Goal: Task Accomplishment & Management: Use online tool/utility

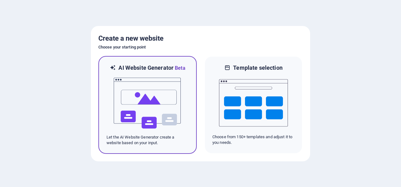
click at [154, 102] on img at bounding box center [147, 103] width 69 height 63
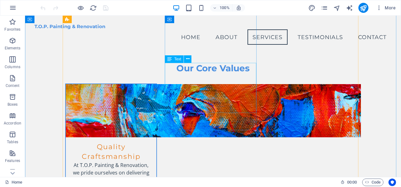
scroll to position [563, 0]
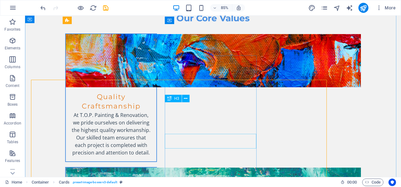
scroll to position [594, 0]
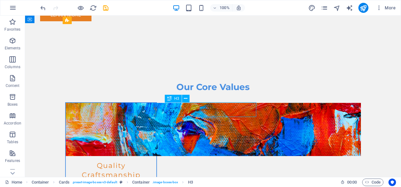
scroll to position [618, 0]
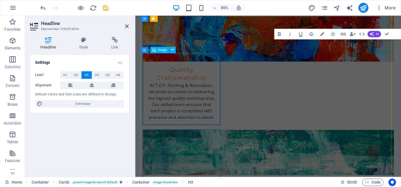
scroll to position [775, 0]
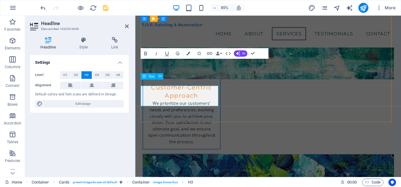
scroll to position [757, 0]
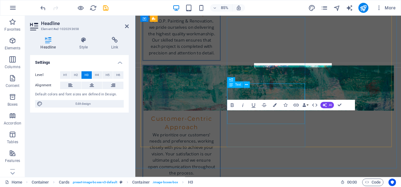
scroll to position [788, 0]
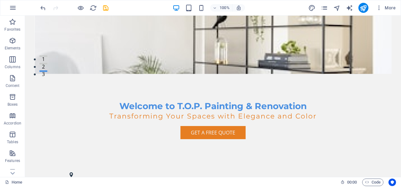
scroll to position [0, 0]
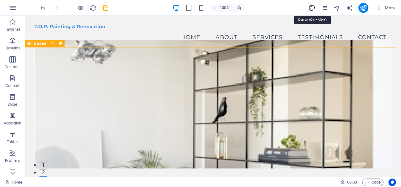
click at [312, 8] on icon "design" at bounding box center [311, 7] width 7 height 7
select select "px"
select select "200"
select select "px"
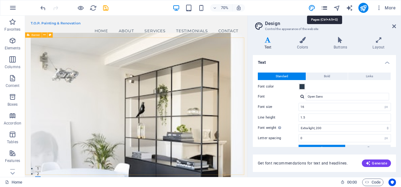
click at [324, 7] on icon "pages" at bounding box center [324, 7] width 7 height 7
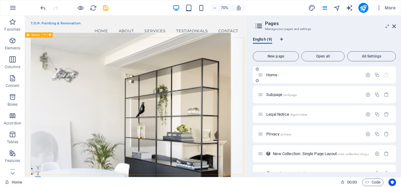
click at [318, 76] on p "Home /" at bounding box center [313, 75] width 94 height 4
click at [13, 42] on icon "button" at bounding box center [13, 41] width 8 height 8
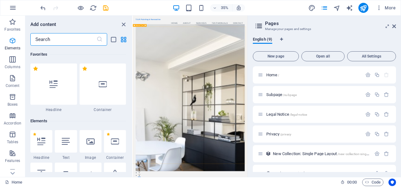
scroll to position [67, 0]
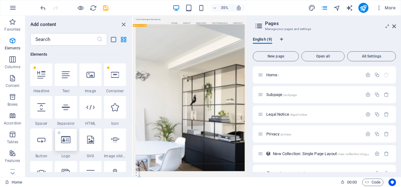
click at [65, 142] on icon at bounding box center [65, 140] width 9 height 8
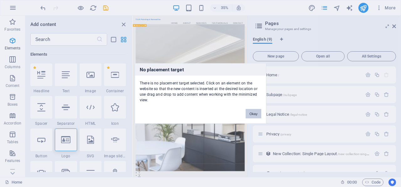
click at [257, 117] on button "Okay" at bounding box center [254, 113] width 16 height 9
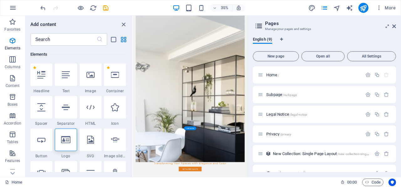
scroll to position [0, 0]
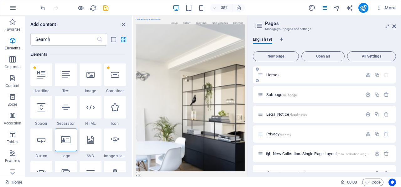
click at [291, 75] on p "Home /" at bounding box center [313, 75] width 94 height 4
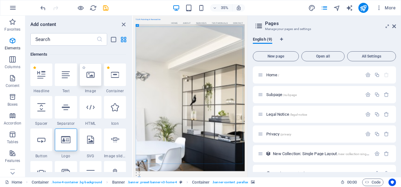
click at [92, 76] on icon at bounding box center [90, 75] width 8 height 8
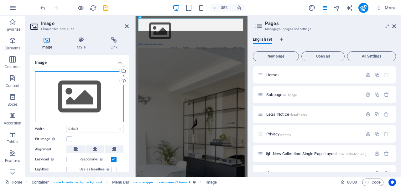
click at [77, 94] on div "Drag files here, click to choose files or select files from Files or our free s…" at bounding box center [79, 96] width 89 height 51
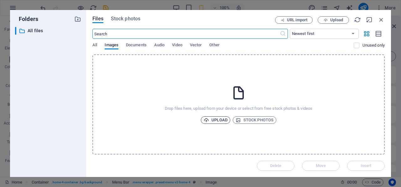
click at [216, 120] on span "Upload" at bounding box center [216, 120] width 24 height 8
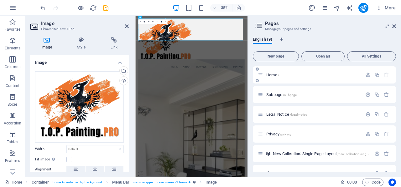
click at [297, 76] on p "Home /" at bounding box center [313, 75] width 94 height 4
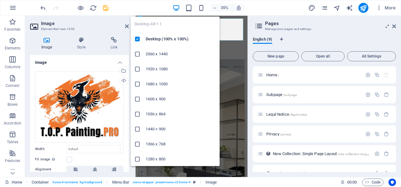
click at [177, 6] on icon "button" at bounding box center [176, 7] width 7 height 7
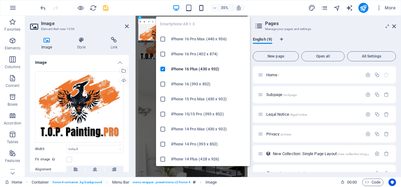
click at [199, 8] on icon "button" at bounding box center [201, 7] width 7 height 7
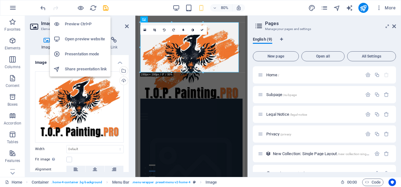
click at [73, 25] on h6 "Preview Ctrl+P" at bounding box center [86, 24] width 42 height 8
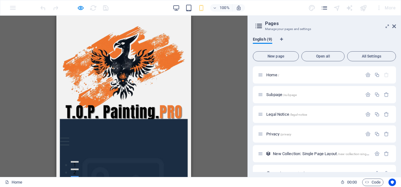
click at [98, 42] on img at bounding box center [124, 75] width 128 height 102
click at [288, 75] on p "Home /" at bounding box center [313, 75] width 94 height 4
click at [115, 47] on img at bounding box center [124, 75] width 128 height 102
drag, startPoint x: 326, startPoint y: 6, endPoint x: 218, endPoint y: 53, distance: 118.0
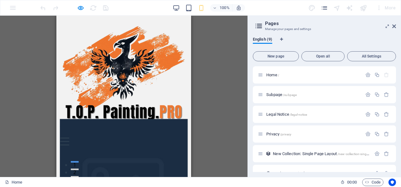
click at [218, 53] on section "Favorites Elements Columns Content Boxes Accordion Tables Features Images Slide…" at bounding box center [123, 97] width 247 height 162
click at [218, 52] on div "H2 Container Banner Container H3 Spacer Image with text Placeholder Container C…" at bounding box center [123, 97] width 247 height 162
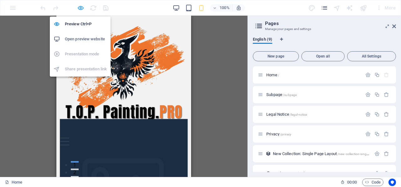
click at [79, 7] on icon "button" at bounding box center [80, 7] width 7 height 7
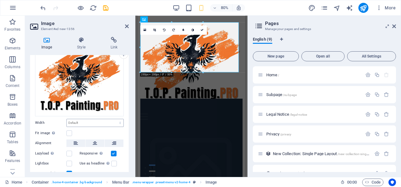
scroll to position [50, 0]
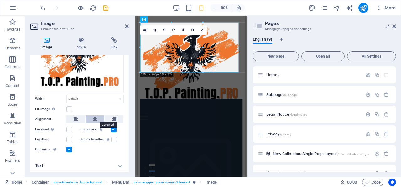
click at [96, 120] on icon at bounding box center [95, 120] width 4 height 8
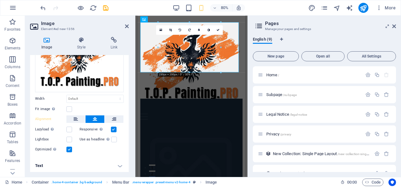
scroll to position [0, 0]
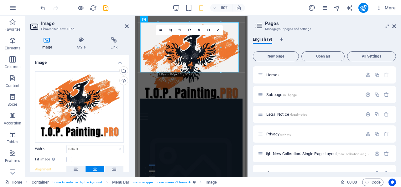
click at [250, 65] on div "English (9) New page Open all All Settings Home / Subpage /subpage Legal Notice…" at bounding box center [324, 104] width 153 height 145
click at [133, 48] on div "Image Style Link Image Drag files here, click to choose files or select files f…" at bounding box center [79, 104] width 109 height 145
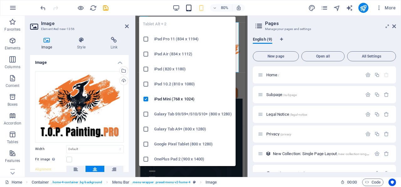
click at [187, 7] on icon "button" at bounding box center [188, 7] width 7 height 7
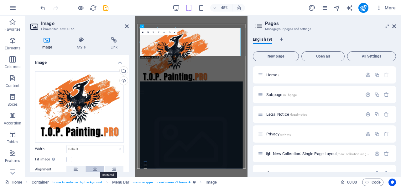
click at [95, 170] on icon at bounding box center [95, 170] width 4 height 8
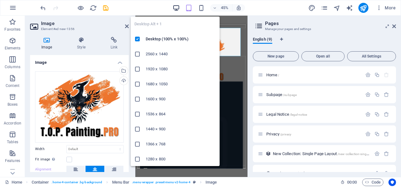
click at [173, 8] on icon "button" at bounding box center [176, 7] width 7 height 7
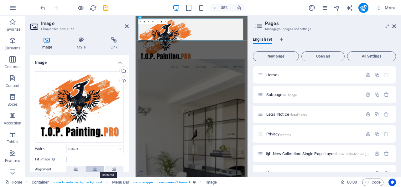
click at [97, 170] on button at bounding box center [94, 170] width 19 height 8
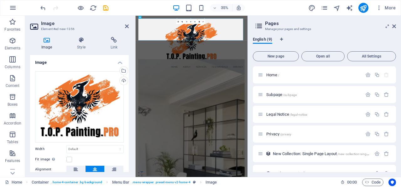
click at [78, 173] on div "Image Style Link Image Drag files here, click to choose files or select files f…" at bounding box center [79, 104] width 109 height 145
click at [76, 170] on icon at bounding box center [76, 170] width 4 height 8
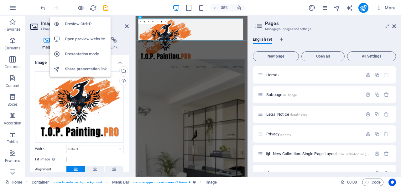
click at [77, 23] on h6 "Preview Ctrl+P" at bounding box center [86, 24] width 42 height 8
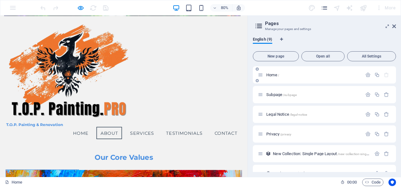
click at [284, 77] on p "Home /" at bounding box center [313, 75] width 94 height 4
click at [272, 76] on span "Home /" at bounding box center [272, 75] width 13 height 5
click at [261, 75] on icon at bounding box center [260, 74] width 5 height 5
drag, startPoint x: 368, startPoint y: 112, endPoint x: 329, endPoint y: 100, distance: 40.5
click at [363, 113] on button "button" at bounding box center [367, 114] width 9 height 5
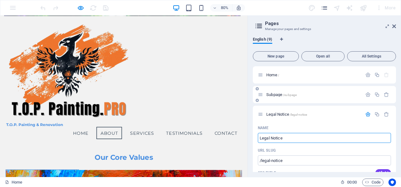
click at [309, 94] on p "Subpage /subpage" at bounding box center [313, 95] width 94 height 4
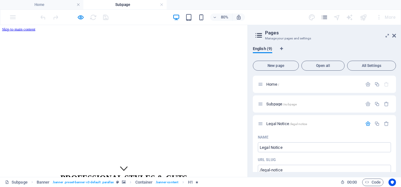
click at [271, 34] on h2 "Pages" at bounding box center [330, 33] width 131 height 6
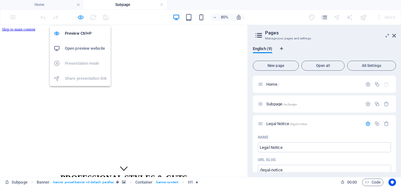
click at [80, 17] on icon "button" at bounding box center [80, 17] width 7 height 7
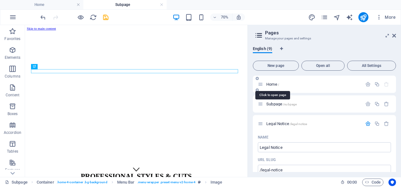
click at [269, 86] on div "Home /" at bounding box center [310, 84] width 104 height 7
click at [271, 85] on span "Home /" at bounding box center [272, 84] width 13 height 5
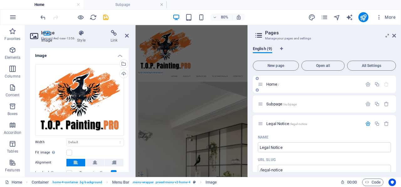
click at [271, 85] on span "Home /" at bounding box center [272, 84] width 13 height 5
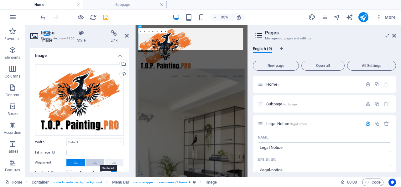
click at [95, 162] on icon at bounding box center [95, 163] width 4 height 8
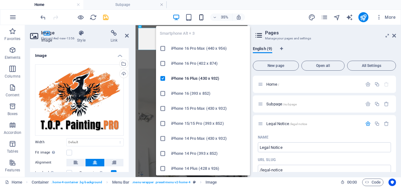
click at [200, 16] on icon "button" at bounding box center [201, 17] width 7 height 7
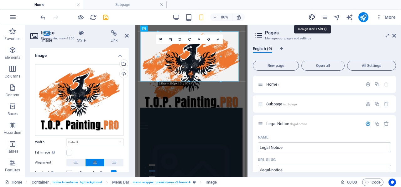
click at [311, 18] on icon "design" at bounding box center [311, 17] width 7 height 7
select select "px"
select select "200"
select select "px"
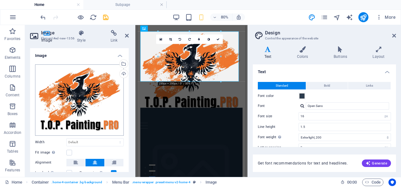
scroll to position [31, 0]
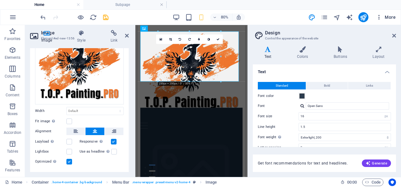
click at [389, 17] on span "More" at bounding box center [386, 17] width 20 height 6
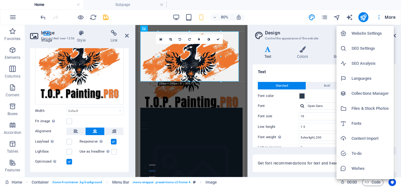
click at [389, 17] on div at bounding box center [200, 93] width 401 height 187
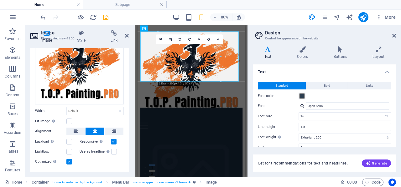
scroll to position [0, 0]
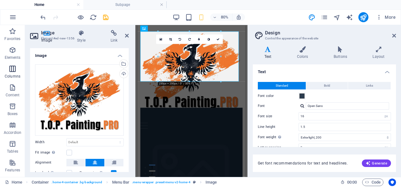
click at [11, 70] on icon "button" at bounding box center [13, 69] width 8 height 8
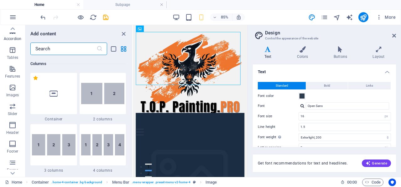
scroll to position [130, 0]
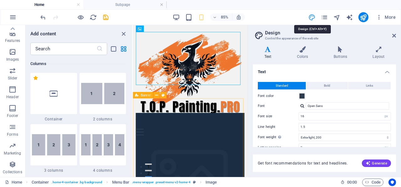
click at [313, 16] on icon "design" at bounding box center [311, 17] width 7 height 7
click at [393, 36] on icon at bounding box center [394, 35] width 4 height 5
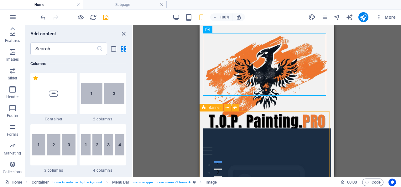
click at [358, 91] on div "H2 Container Banner Container H3 Spacer Image with text Placeholder Container C…" at bounding box center [267, 101] width 268 height 152
click at [13, 54] on icon "button" at bounding box center [13, 52] width 8 height 8
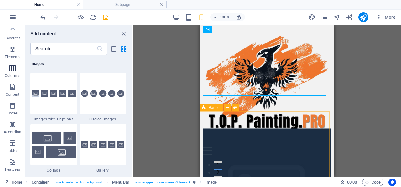
scroll to position [0, 0]
click at [12, 49] on icon "button" at bounding box center [13, 50] width 8 height 8
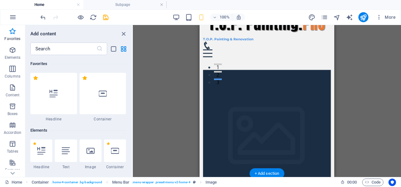
scroll to position [125, 0]
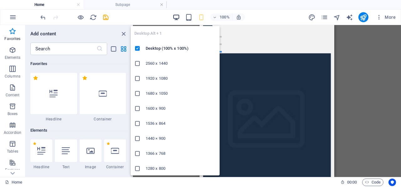
click at [175, 18] on icon "button" at bounding box center [176, 17] width 7 height 7
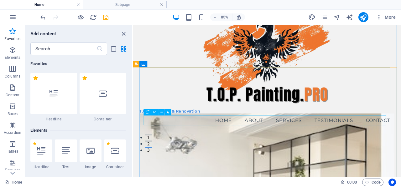
scroll to position [63, 0]
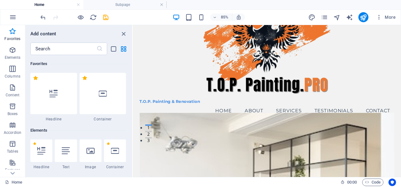
scroll to position [0, 0]
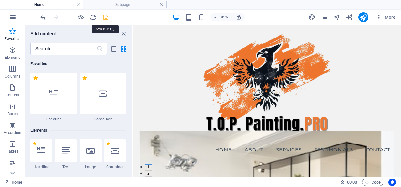
click at [104, 15] on icon "save" at bounding box center [105, 17] width 7 height 7
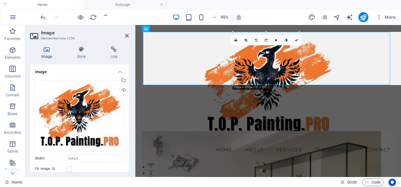
checkbox input "false"
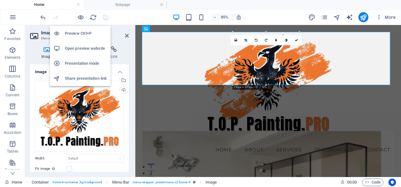
click at [83, 48] on h6 "Open preview website" at bounding box center [86, 49] width 42 height 8
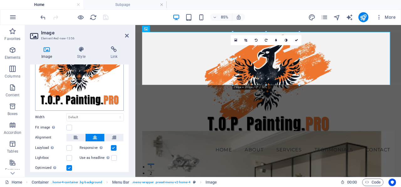
scroll to position [60, 0]
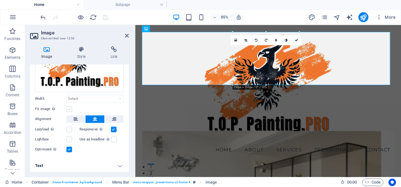
click at [70, 108] on label at bounding box center [69, 109] width 6 height 6
click at [0, 0] on input "Fit image Automatically fit image to a fixed width and height" at bounding box center [0, 0] width 0 height 0
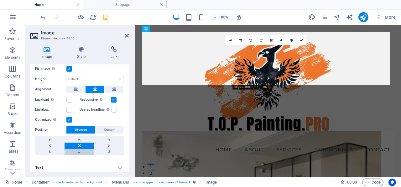
scroll to position [102, 0]
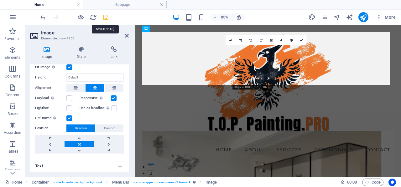
click at [106, 17] on icon "save" at bounding box center [105, 17] width 7 height 7
checkbox input "false"
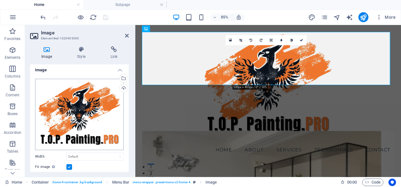
scroll to position [0, 0]
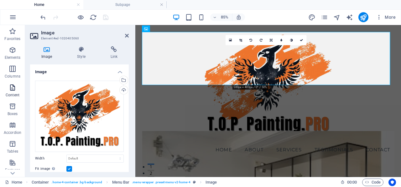
click at [12, 87] on icon "button" at bounding box center [13, 88] width 8 height 8
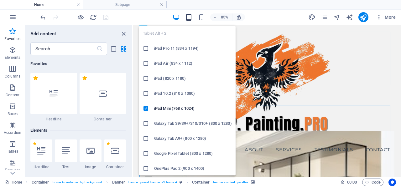
click at [190, 15] on icon "button" at bounding box center [188, 17] width 7 height 7
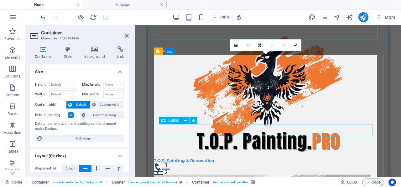
scroll to position [94, 0]
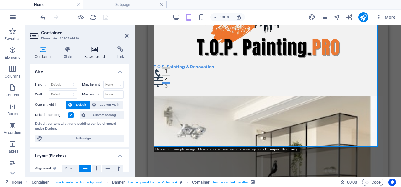
click at [96, 50] on icon at bounding box center [95, 49] width 30 height 6
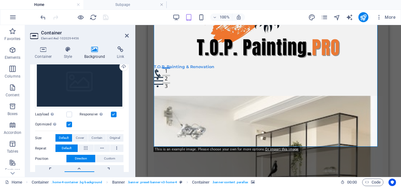
scroll to position [0, 0]
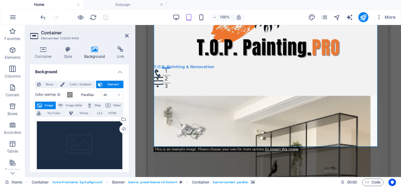
click at [48, 106] on span "Image" at bounding box center [49, 106] width 10 height 8
click at [71, 104] on span "Image slider" at bounding box center [74, 106] width 18 height 8
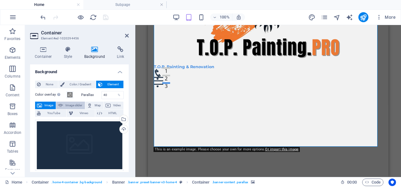
select select "ms"
select select "s"
select select "progressive"
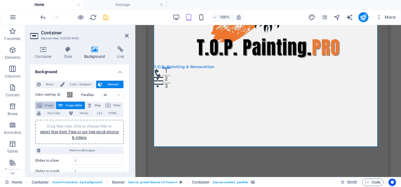
click at [51, 104] on span "Image" at bounding box center [49, 106] width 10 height 8
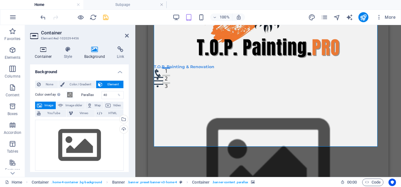
click at [44, 48] on icon at bounding box center [43, 49] width 27 height 6
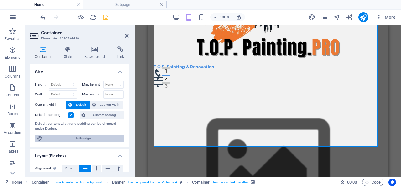
click at [83, 138] on span "Edit design" at bounding box center [82, 139] width 77 height 8
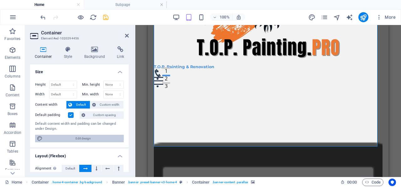
select select "rem"
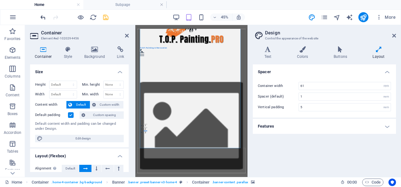
click at [41, 17] on icon "undo" at bounding box center [42, 17] width 7 height 7
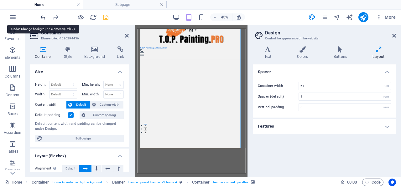
click at [44, 16] on icon "undo" at bounding box center [42, 17] width 7 height 7
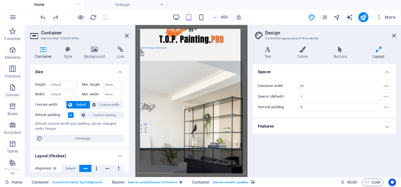
click at [96, 49] on icon at bounding box center [95, 49] width 30 height 6
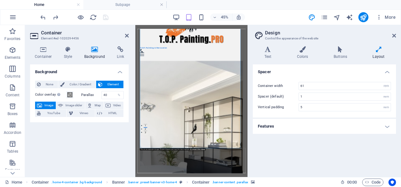
click at [48, 103] on span "Image" at bounding box center [49, 106] width 10 height 8
drag, startPoint x: 126, startPoint y: 34, endPoint x: 108, endPoint y: 11, distance: 29.6
click at [126, 34] on icon at bounding box center [127, 35] width 4 height 5
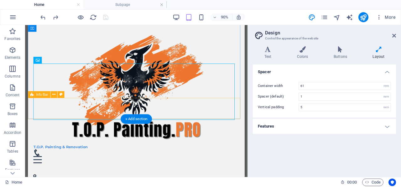
scroll to position [63, 0]
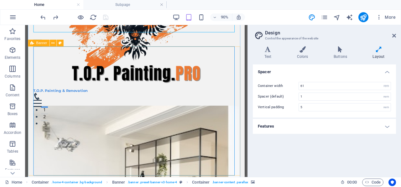
click at [39, 43] on span "Banner" at bounding box center [41, 42] width 11 height 3
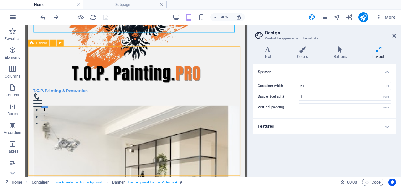
click at [39, 44] on span "Banner" at bounding box center [41, 42] width 11 height 3
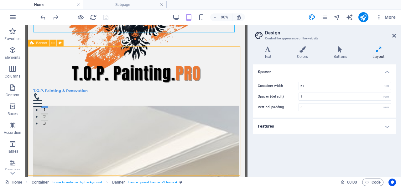
select select "vh"
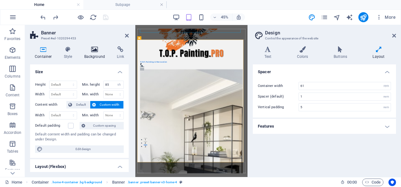
click at [91, 51] on icon at bounding box center [95, 49] width 30 height 6
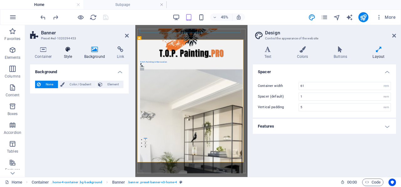
click at [70, 51] on icon at bounding box center [68, 49] width 18 height 6
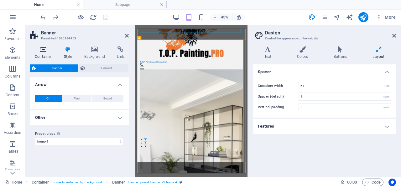
click at [45, 52] on icon at bounding box center [43, 49] width 27 height 6
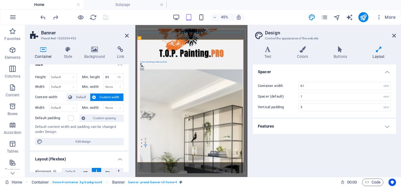
scroll to position [0, 0]
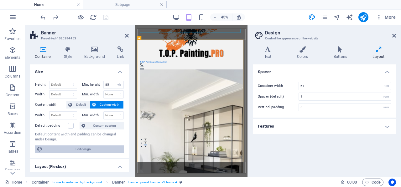
click at [75, 149] on span "Edit design" at bounding box center [82, 150] width 77 height 8
click at [94, 51] on icon at bounding box center [95, 49] width 30 height 6
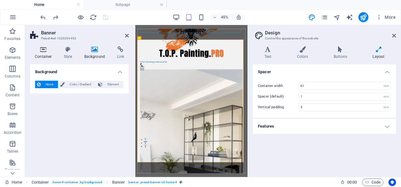
click at [44, 51] on icon at bounding box center [43, 49] width 27 height 6
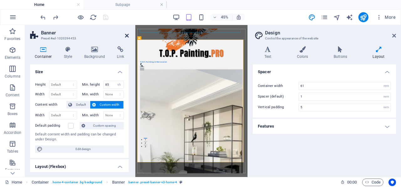
click at [127, 35] on icon at bounding box center [127, 35] width 4 height 5
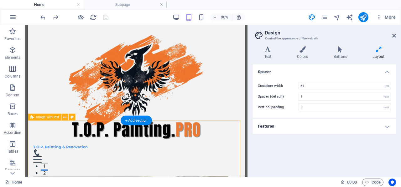
scroll to position [157, 0]
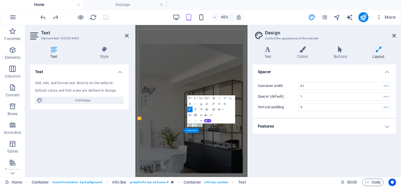
click at [54, 50] on icon at bounding box center [53, 49] width 47 height 6
click at [84, 103] on span "Edit design" at bounding box center [82, 101] width 77 height 8
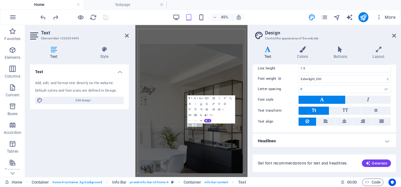
scroll to position [0, 0]
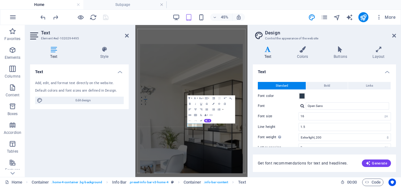
click at [269, 53] on h4 "Text" at bounding box center [269, 52] width 33 height 13
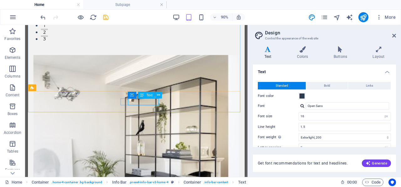
click at [148, 95] on span "Text" at bounding box center [149, 95] width 6 height 3
click at [158, 94] on icon at bounding box center [158, 95] width 3 height 6
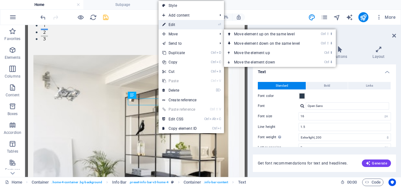
click at [174, 25] on link "⏎ Edit" at bounding box center [179, 24] width 42 height 9
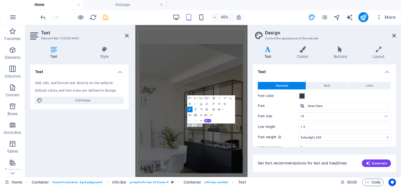
click at [82, 83] on div "Add, edit, and format text directly on the website." at bounding box center [79, 83] width 89 height 5
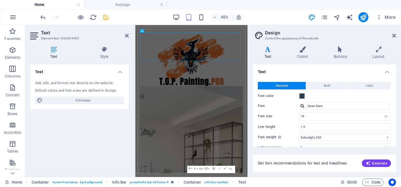
click at [78, 122] on div "Text Add, edit, and format text directly on the website. Default colors and fon…" at bounding box center [79, 119] width 99 height 108
click at [57, 98] on span "Edit design" at bounding box center [82, 101] width 77 height 8
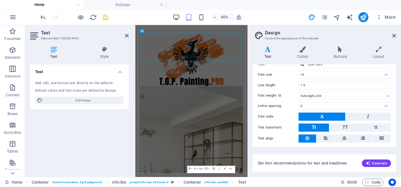
scroll to position [59, 0]
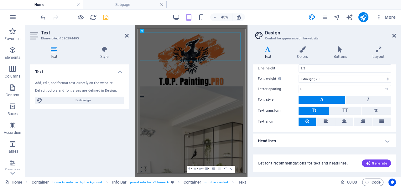
click at [344, 140] on h4 "Headlines" at bounding box center [324, 141] width 143 height 15
click at [387, 140] on h4 "Headlines" at bounding box center [324, 139] width 143 height 11
click at [383, 137] on h4 "Headlines" at bounding box center [324, 141] width 143 height 15
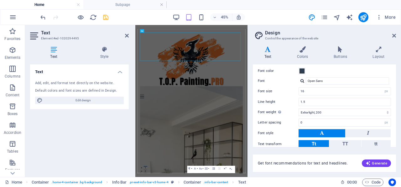
scroll to position [0, 0]
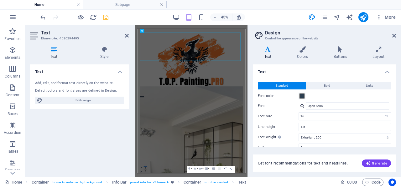
click at [386, 72] on h4 "Text" at bounding box center [324, 70] width 143 height 11
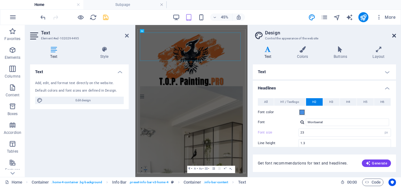
click at [393, 35] on icon at bounding box center [394, 35] width 4 height 5
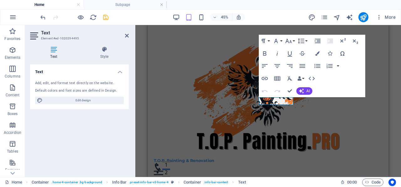
scroll to position [152, 0]
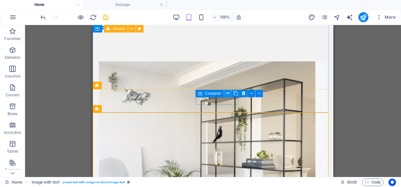
click at [228, 94] on icon at bounding box center [227, 93] width 3 height 7
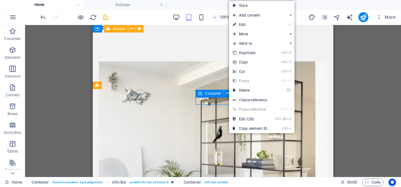
click at [222, 96] on div "Container" at bounding box center [209, 94] width 28 height 8
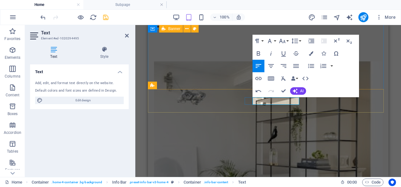
drag, startPoint x: 254, startPoint y: 103, endPoint x: 296, endPoint y: 102, distance: 42.0
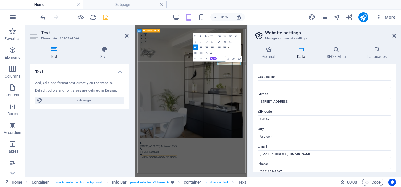
scroll to position [94, 0]
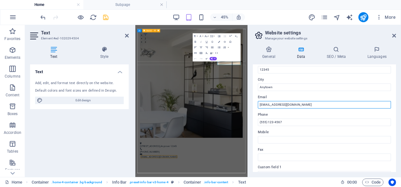
drag, startPoint x: 284, startPoint y: 105, endPoint x: 300, endPoint y: 106, distance: 15.7
click at [300, 106] on input "[EMAIL_ADDRESS][DOMAIN_NAME]" at bounding box center [324, 105] width 133 height 8
type input "[EMAIL_ADDRESS][DOMAIN_NAME]"
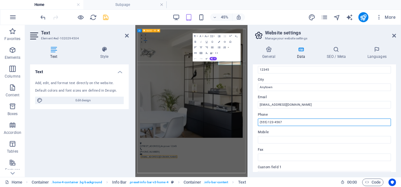
drag, startPoint x: 428, startPoint y: 150, endPoint x: 359, endPoint y: 225, distance: 101.5
click at [289, 123] on input "(555) 123-4567" at bounding box center [324, 123] width 133 height 8
drag, startPoint x: 285, startPoint y: 121, endPoint x: 258, endPoint y: 125, distance: 27.2
click at [258, 125] on input "(555) 123-4567" at bounding box center [324, 123] width 133 height 8
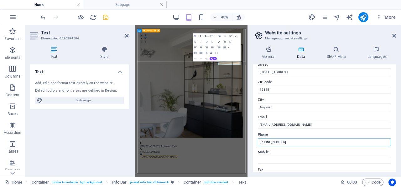
scroll to position [68, 0]
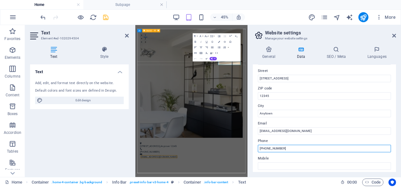
type input "[PHONE_NUMBER]"
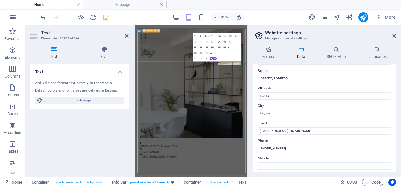
click at [126, 140] on div "Text Add, edit, and format text directly on the website. Default colors and fon…" at bounding box center [79, 119] width 99 height 108
click at [106, 16] on icon "save" at bounding box center [105, 17] width 7 height 7
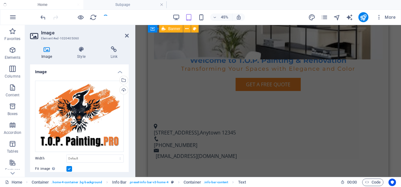
checkbox input "false"
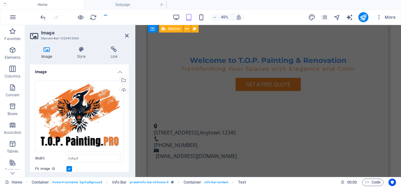
scroll to position [0, 0]
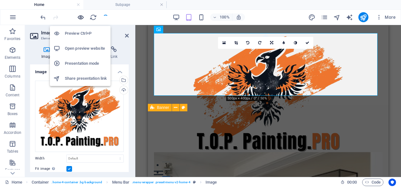
click at [80, 16] on icon "button" at bounding box center [80, 17] width 7 height 7
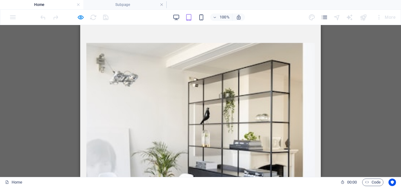
scroll to position [219, 0]
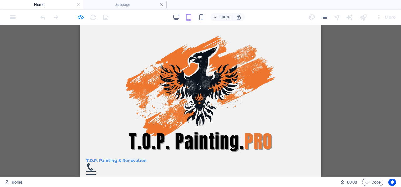
scroll to position [1124, 0]
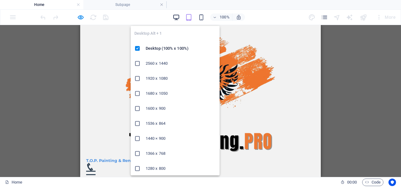
click at [178, 15] on icon "button" at bounding box center [176, 17] width 7 height 7
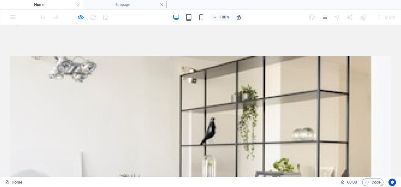
scroll to position [0, 0]
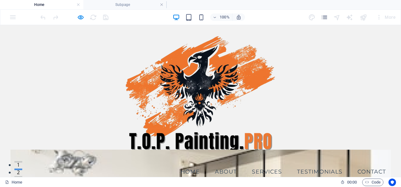
click at [271, 164] on link "Services" at bounding box center [267, 172] width 40 height 16
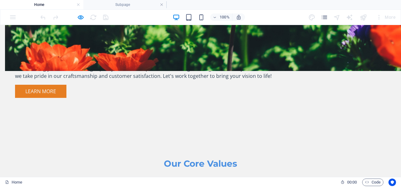
scroll to position [581, 0]
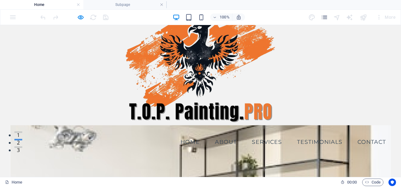
scroll to position [0, 0]
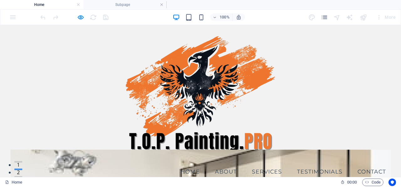
click at [40, 3] on h4 "Home" at bounding box center [41, 4] width 83 height 7
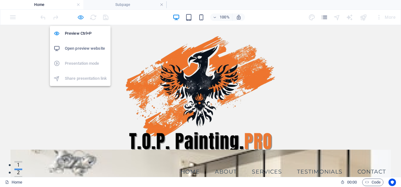
click at [80, 17] on icon "button" at bounding box center [80, 17] width 7 height 7
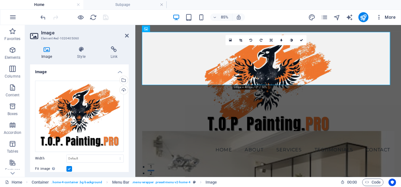
click at [393, 16] on span "More" at bounding box center [386, 17] width 20 height 6
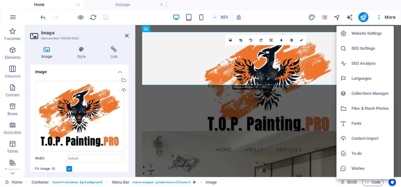
click at [138, 93] on div at bounding box center [200, 93] width 401 height 187
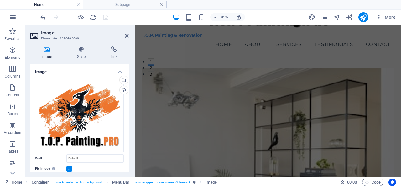
scroll to position [125, 0]
click at [200, 110] on figure at bounding box center [291, 156] width 297 height 163
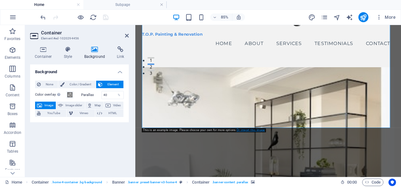
click at [247, 130] on link "Or import this image" at bounding box center [250, 129] width 28 height 3
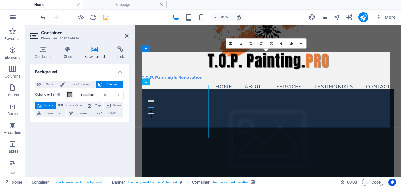
scroll to position [63, 0]
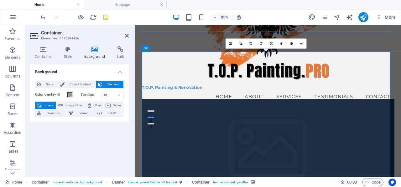
click at [296, 112] on figure at bounding box center [291, 174] width 297 height 125
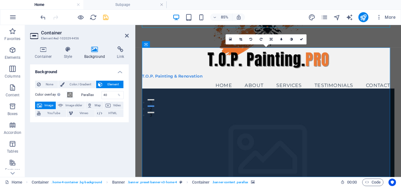
scroll to position [94, 0]
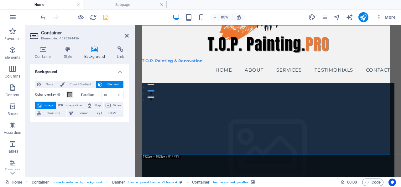
click at [47, 106] on span "Image" at bounding box center [49, 106] width 10 height 8
click at [12, 55] on p "Elements" at bounding box center [13, 57] width 16 height 5
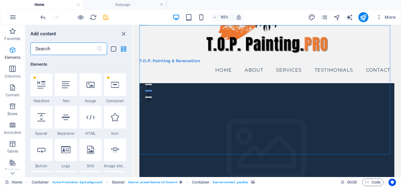
scroll to position [67, 0]
click at [92, 88] on div at bounding box center [91, 84] width 22 height 23
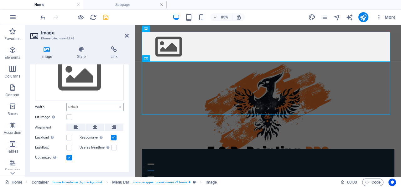
scroll to position [0, 0]
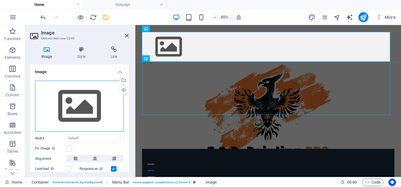
click at [75, 111] on div "Drag files here, click to choose files or select files from Files or our free s…" at bounding box center [79, 106] width 89 height 51
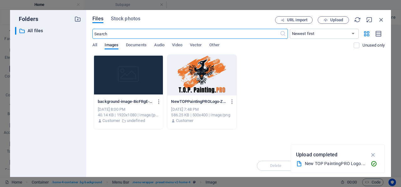
click at [119, 34] on input "text" at bounding box center [185, 34] width 187 height 10
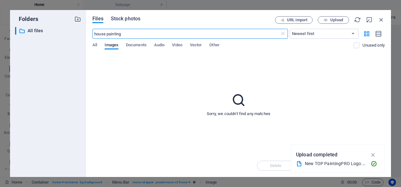
type input "house painting"
click at [130, 23] on button "Stock photos" at bounding box center [125, 19] width 29 height 7
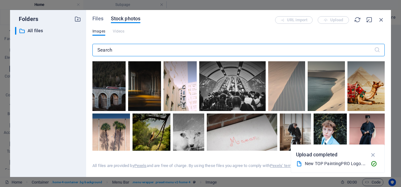
drag, startPoint x: 140, startPoint y: 51, endPoint x: 93, endPoint y: 46, distance: 46.6
click at [93, 46] on input "text" at bounding box center [233, 50] width 282 height 13
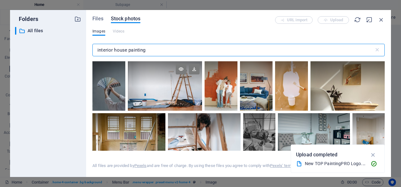
type input "interior house painting"
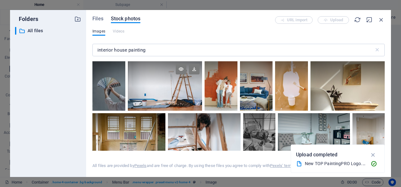
click at [154, 96] on div at bounding box center [165, 85] width 74 height 49
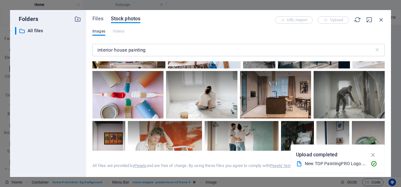
scroll to position [94, 0]
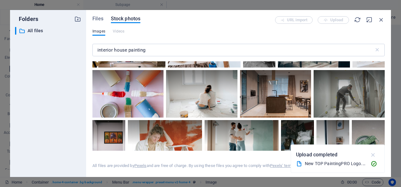
click at [376, 156] on icon "button" at bounding box center [373, 155] width 7 height 7
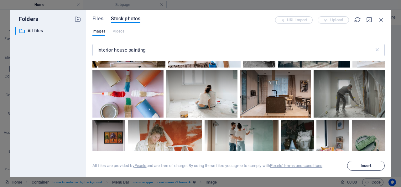
click at [370, 165] on span "Insert" at bounding box center [365, 166] width 11 height 4
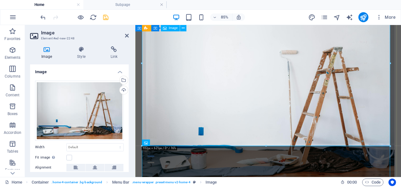
scroll to position [0, 0]
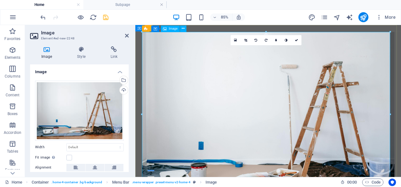
click at [298, 108] on figure at bounding box center [291, 132] width 297 height 198
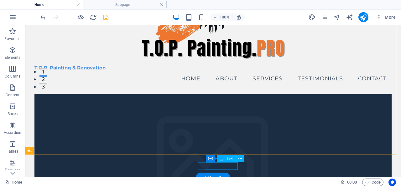
scroll to position [94, 0]
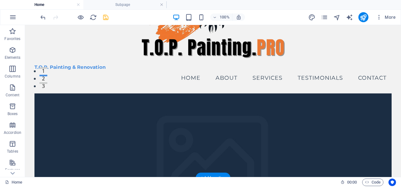
click at [297, 120] on figure at bounding box center [212, 163] width 357 height 139
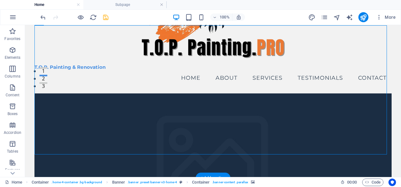
click at [297, 120] on figure at bounding box center [212, 163] width 357 height 139
drag, startPoint x: 297, startPoint y: 120, endPoint x: 215, endPoint y: 137, distance: 83.5
click at [297, 121] on figure at bounding box center [212, 163] width 357 height 139
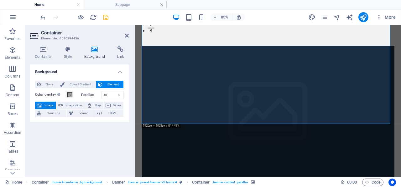
scroll to position [188, 0]
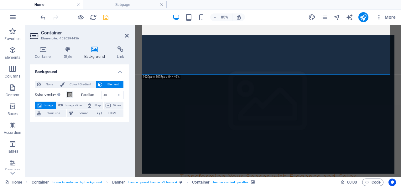
click at [48, 106] on span "Image" at bounding box center [49, 106] width 10 height 8
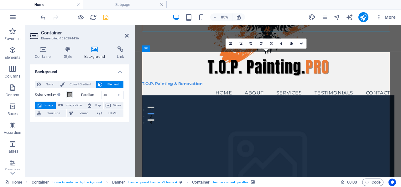
scroll to position [63, 0]
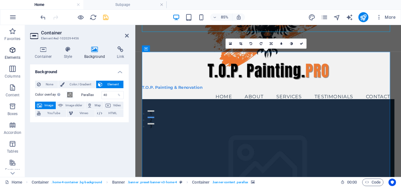
click at [14, 51] on icon "button" at bounding box center [13, 50] width 8 height 8
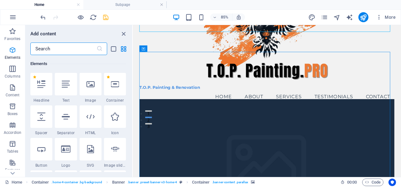
scroll to position [67, 0]
click at [91, 89] on div at bounding box center [91, 84] width 22 height 23
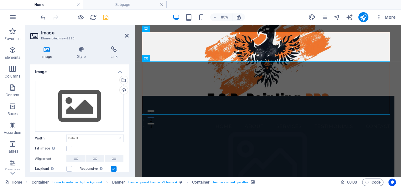
scroll to position [0, 0]
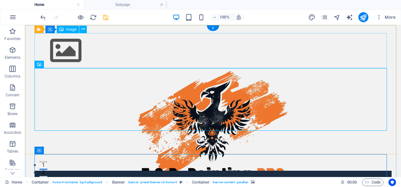
click at [255, 51] on figure at bounding box center [212, 50] width 357 height 35
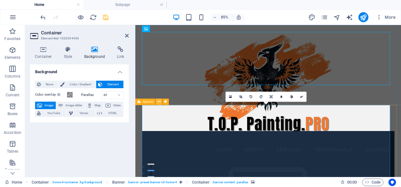
click at [160, 101] on icon at bounding box center [159, 102] width 3 height 6
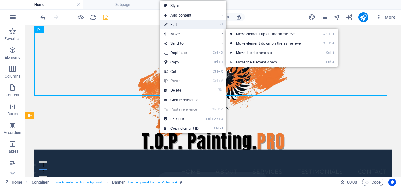
click at [175, 25] on link "⏎ Edit" at bounding box center [181, 24] width 42 height 9
select select "vh"
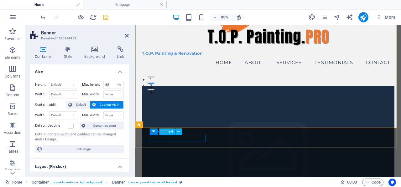
scroll to position [125, 0]
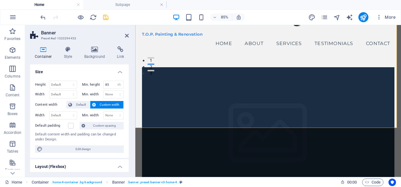
click at [188, 127] on figure at bounding box center [291, 156] width 297 height 163
click at [90, 52] on icon at bounding box center [95, 49] width 30 height 6
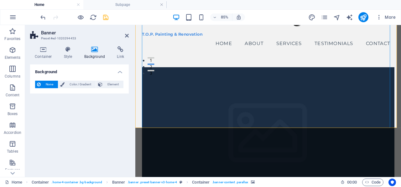
click at [52, 83] on span "None" at bounding box center [49, 85] width 13 height 8
click at [70, 124] on div "Background None Color / Gradient Element Stretch background to full-width Color…" at bounding box center [79, 119] width 99 height 108
click at [126, 36] on icon at bounding box center [127, 35] width 4 height 5
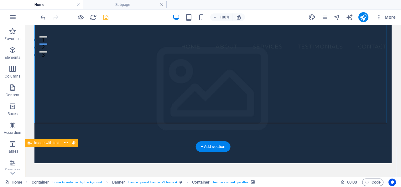
scroll to position [0, 0]
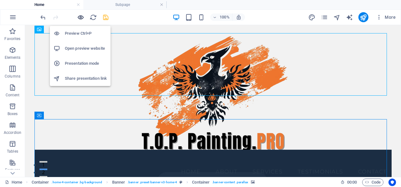
click at [80, 16] on icon "button" at bounding box center [80, 17] width 7 height 7
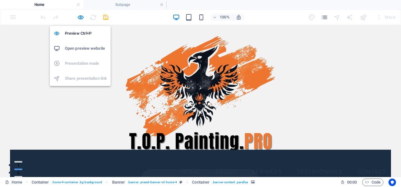
click at [82, 47] on h6 "Open preview website" at bounding box center [86, 49] width 42 height 8
click at [80, 17] on icon "button" at bounding box center [80, 17] width 7 height 7
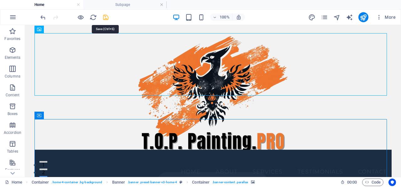
click at [106, 18] on icon "save" at bounding box center [105, 17] width 7 height 7
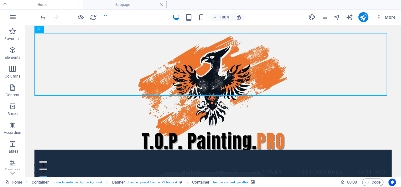
checkbox input "false"
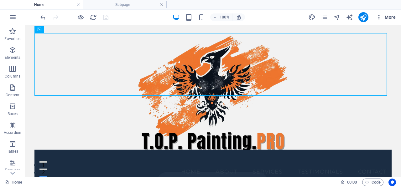
click at [385, 16] on span "More" at bounding box center [386, 17] width 20 height 6
